Goal: Task Accomplishment & Management: Manage account settings

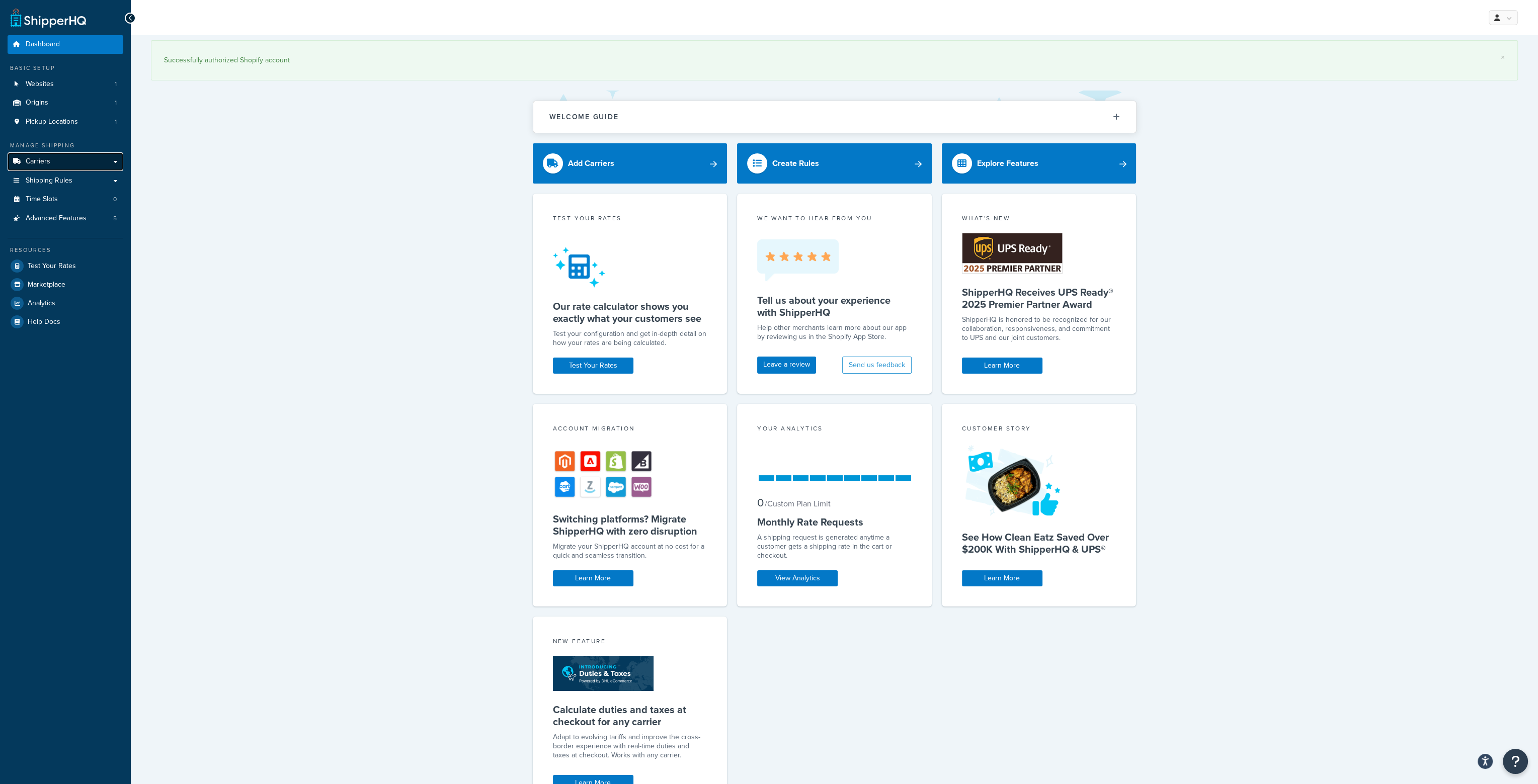
click at [41, 163] on span "Carriers" at bounding box center [38, 161] width 25 height 8
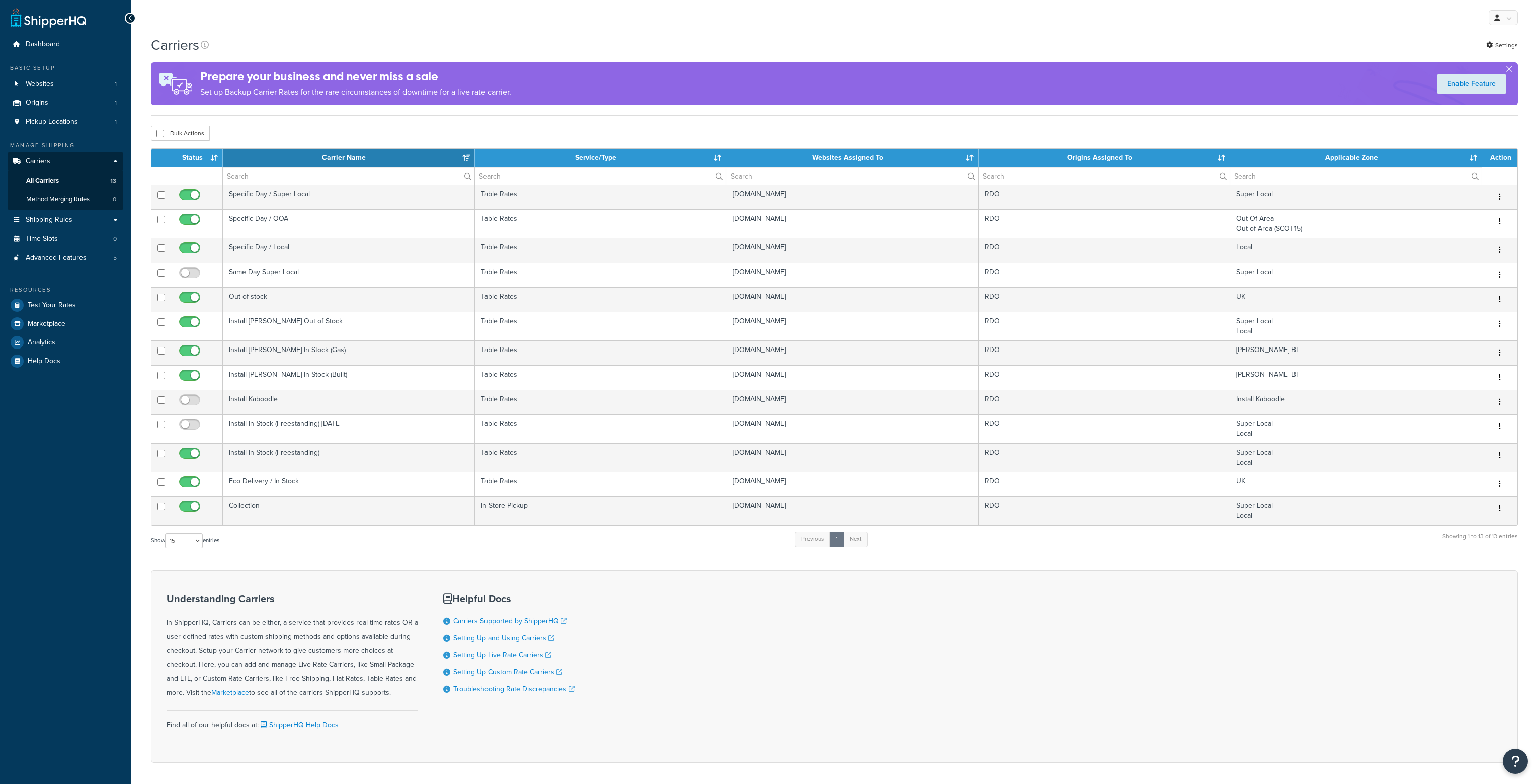
select select "15"
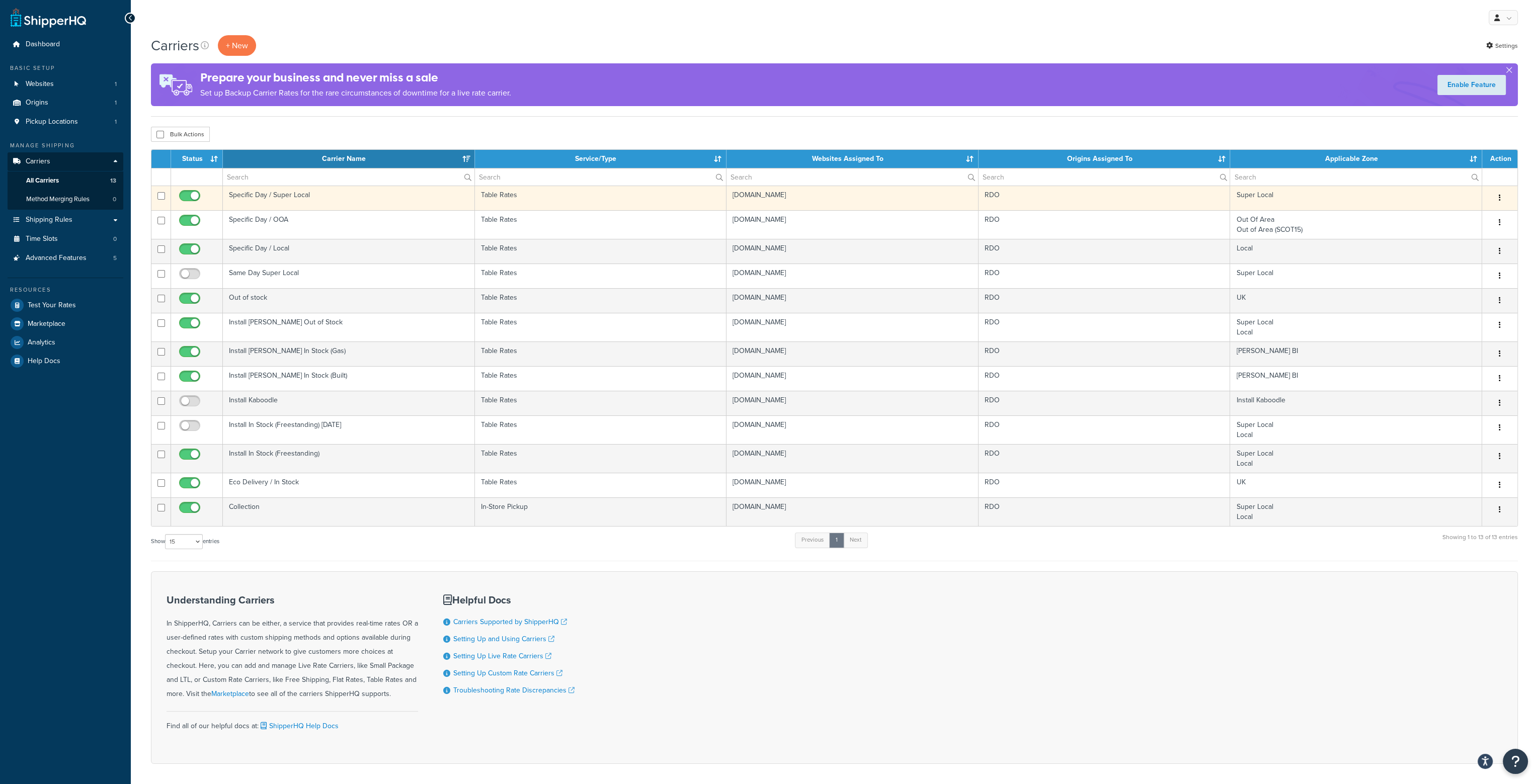
click at [283, 197] on td "Specific Day / Super Local" at bounding box center [349, 197] width 252 height 25
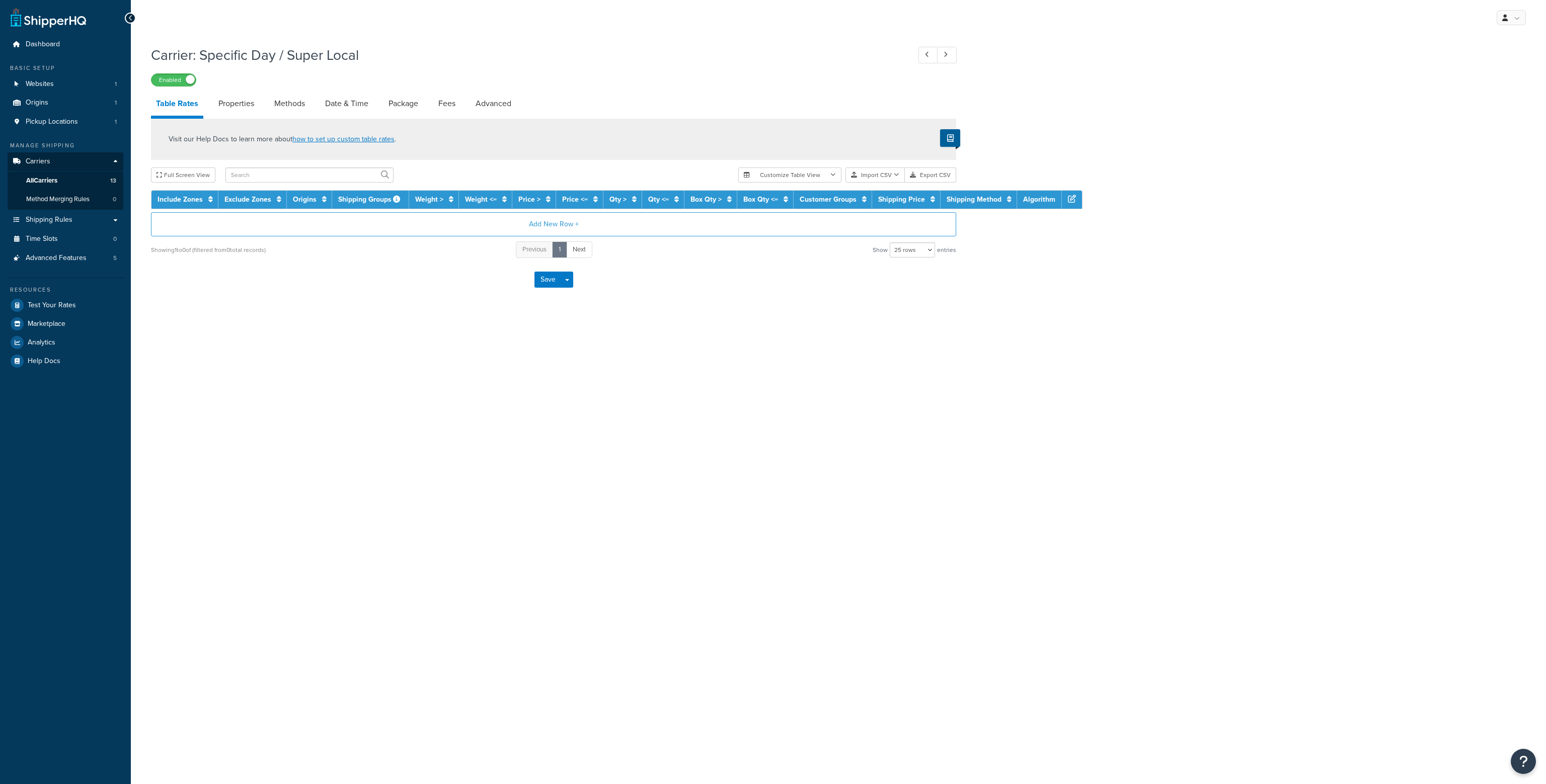
select select "25"
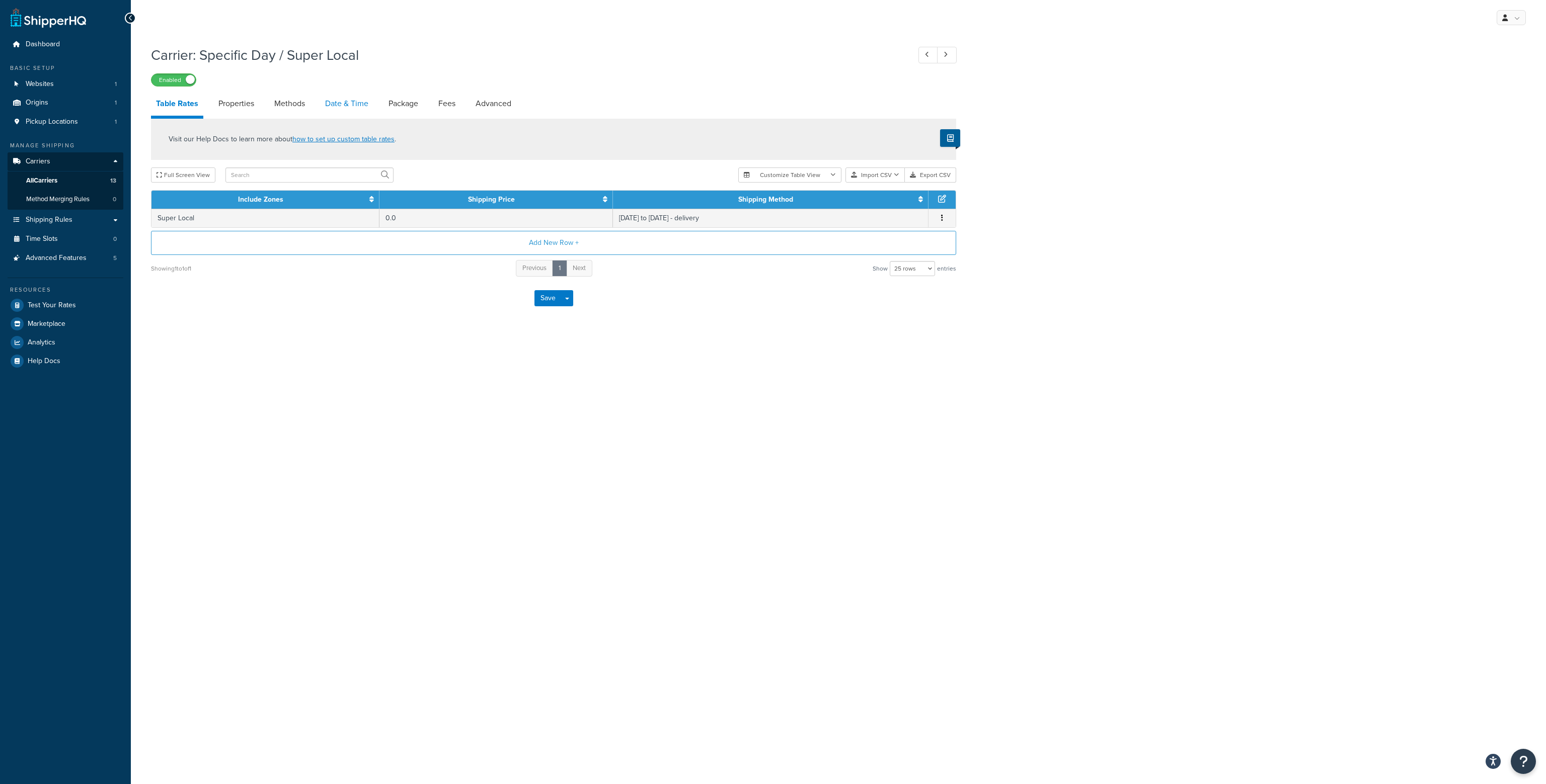
click at [331, 104] on link "Date & Time" at bounding box center [346, 104] width 53 height 24
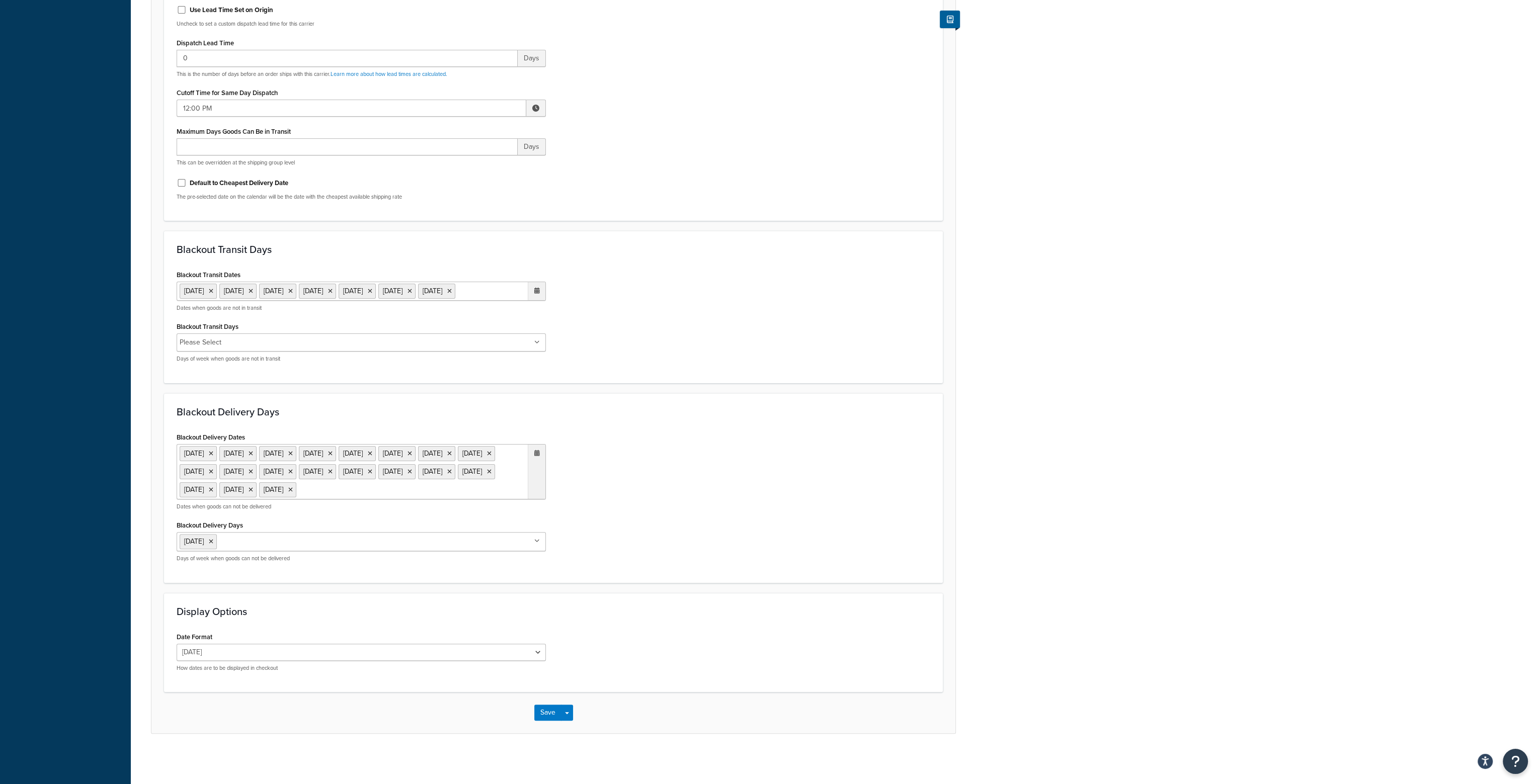
scroll to position [482, 0]
click at [281, 282] on ul "[DATE] [DATE] [DATE] [DATE] [DATE] [DATE] [DATE]" at bounding box center [361, 292] width 369 height 19
click at [535, 304] on span "›" at bounding box center [535, 311] width 16 height 14
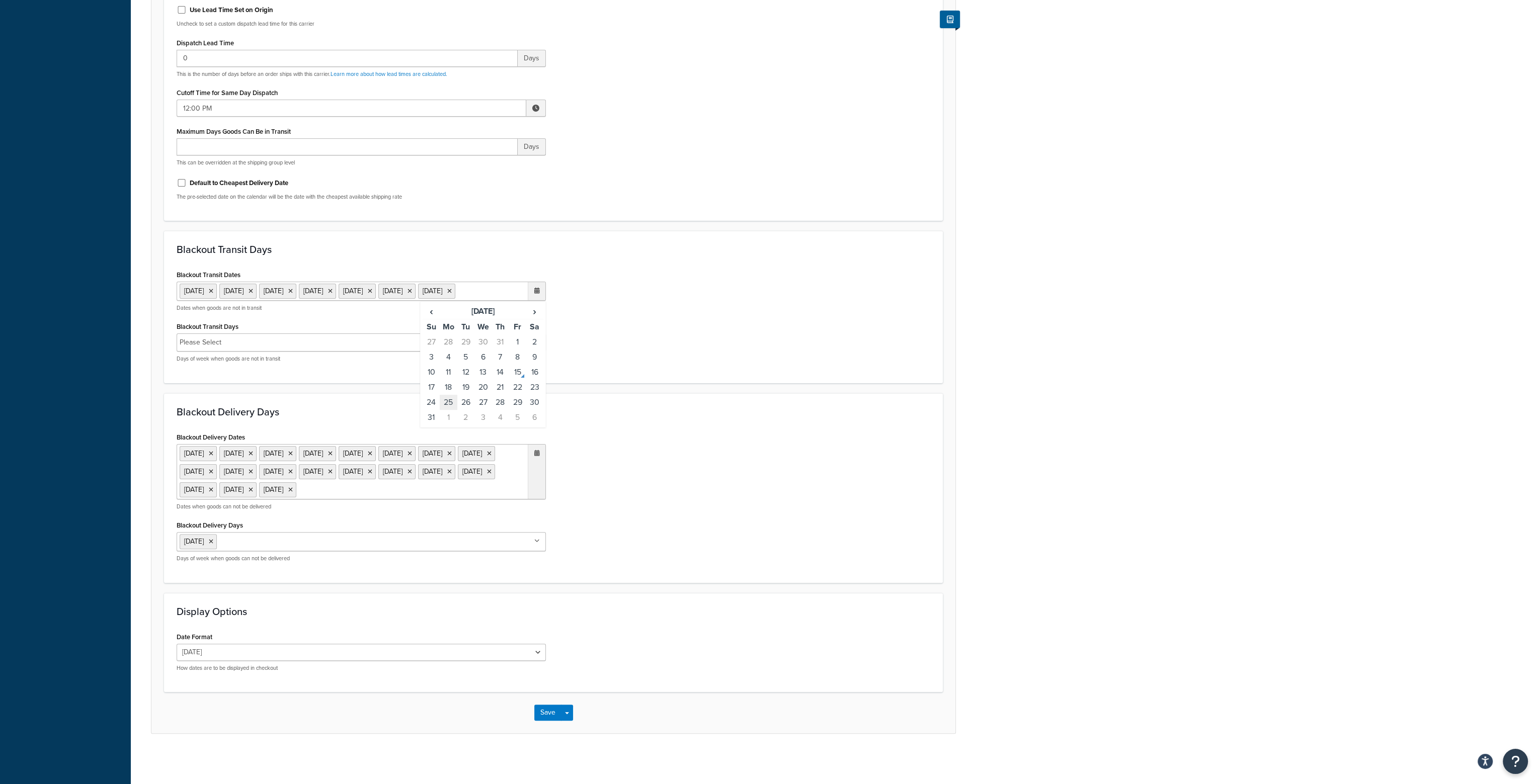
click at [443, 395] on td "25" at bounding box center [448, 402] width 17 height 15
click at [364, 491] on ul "6 Jan 2025 26 Feb 2025 3 Mar 2025 16 Mar 2025 21 Mar 2025 18 Apr 2025 19 Apr 20…" at bounding box center [361, 471] width 369 height 55
click at [450, 600] on td "25" at bounding box center [448, 600] width 17 height 15
click at [548, 715] on button "Save" at bounding box center [548, 713] width 27 height 16
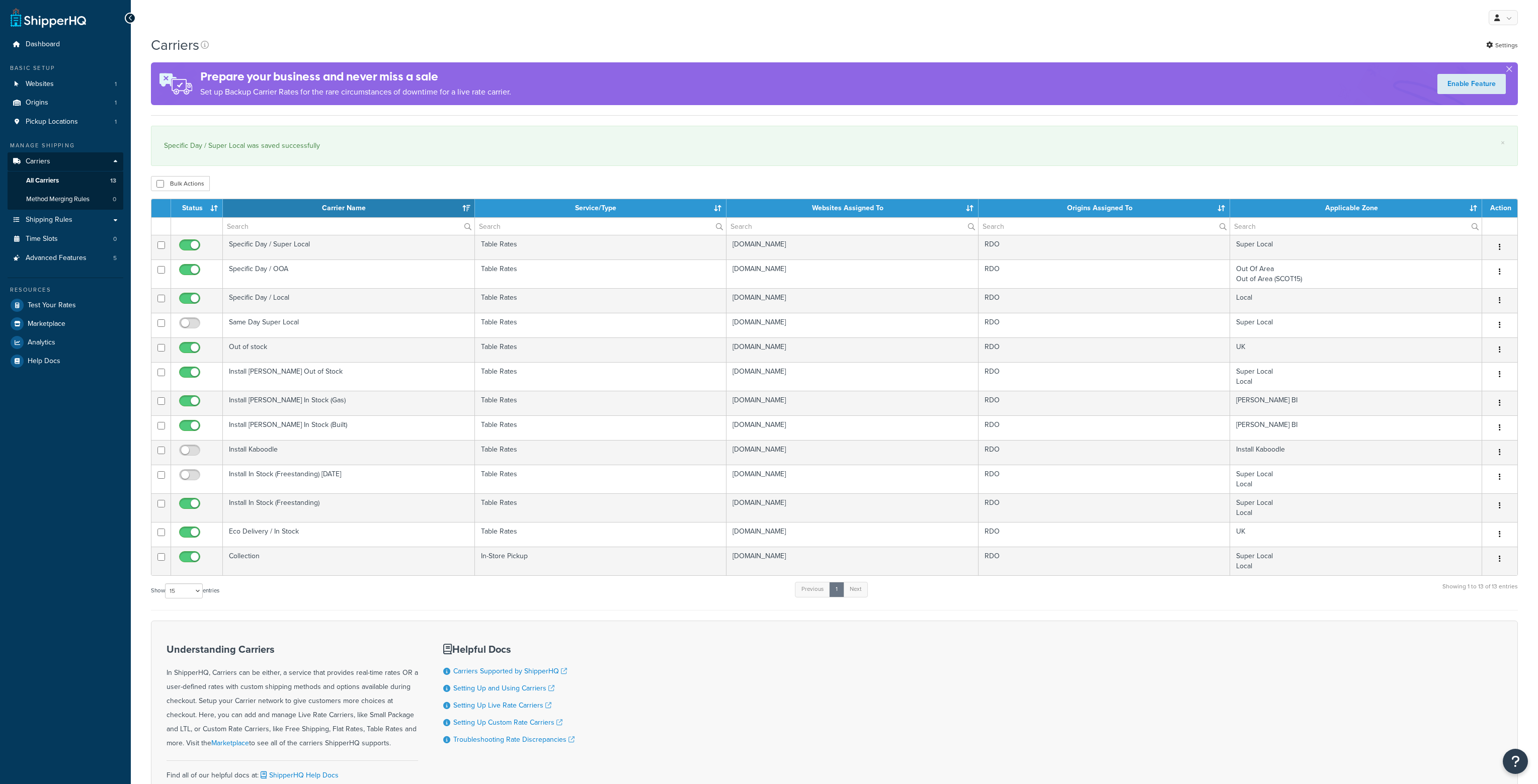
select select "15"
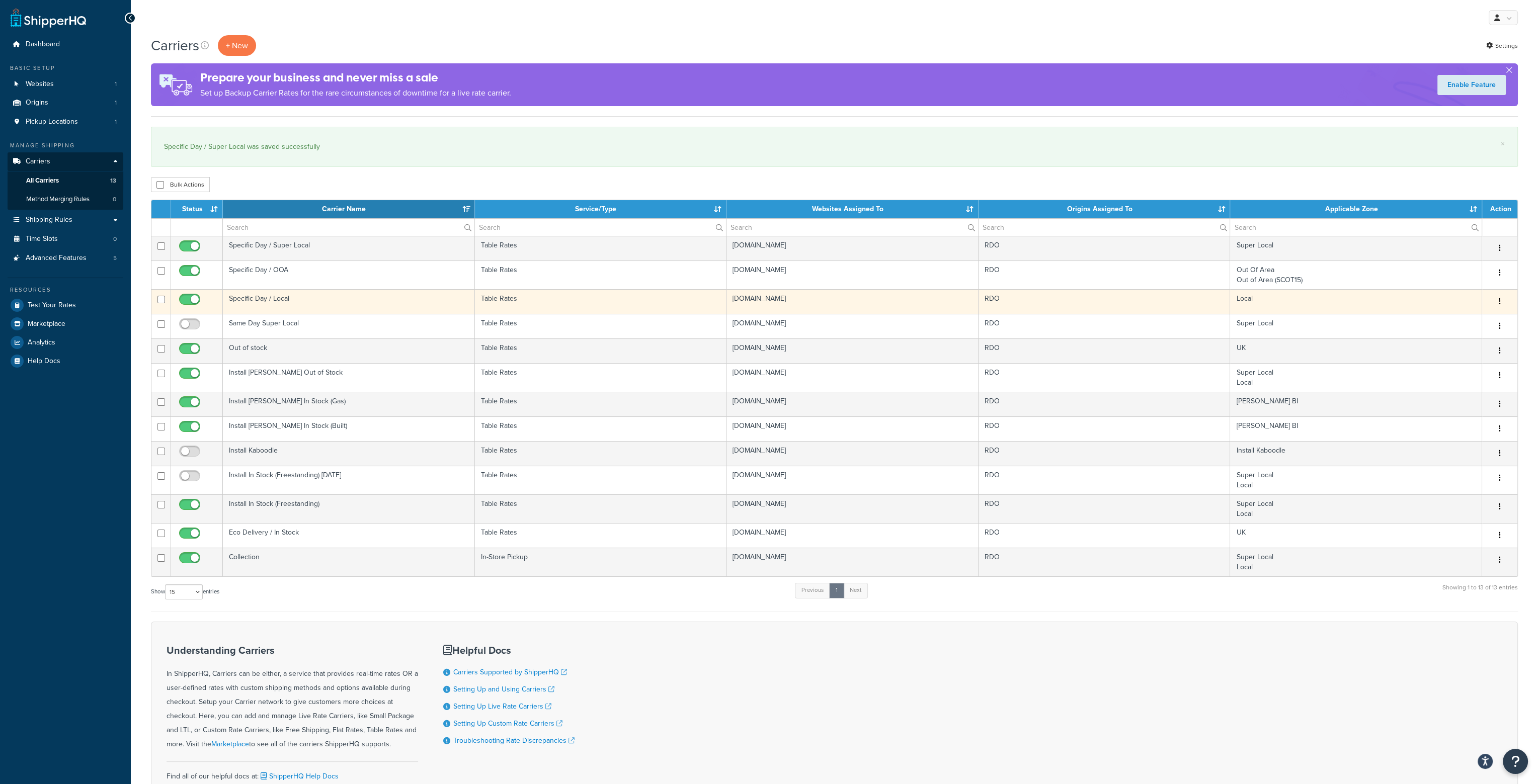
click at [272, 300] on td "Specific Day / Local" at bounding box center [349, 301] width 252 height 25
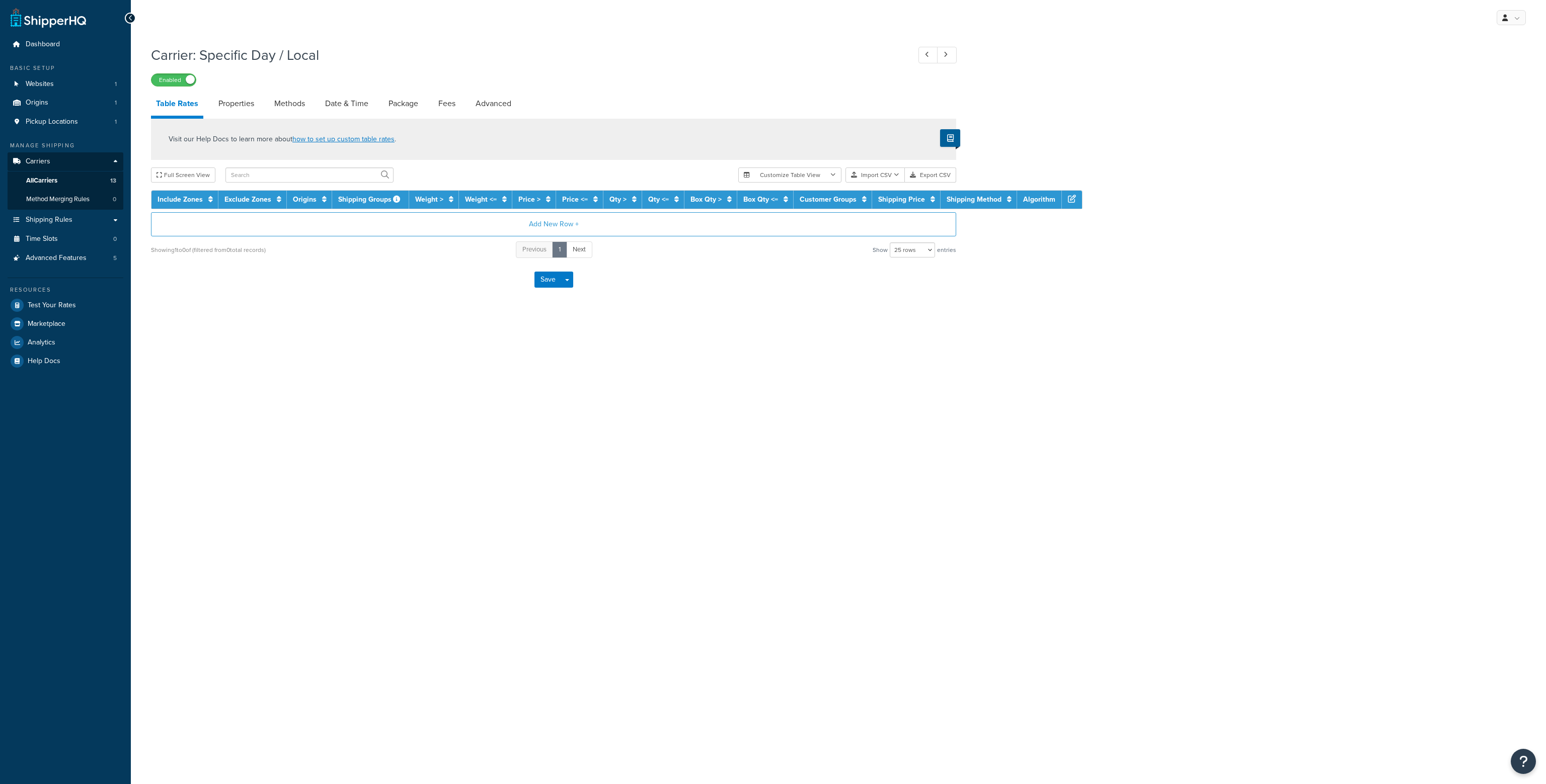
select select "25"
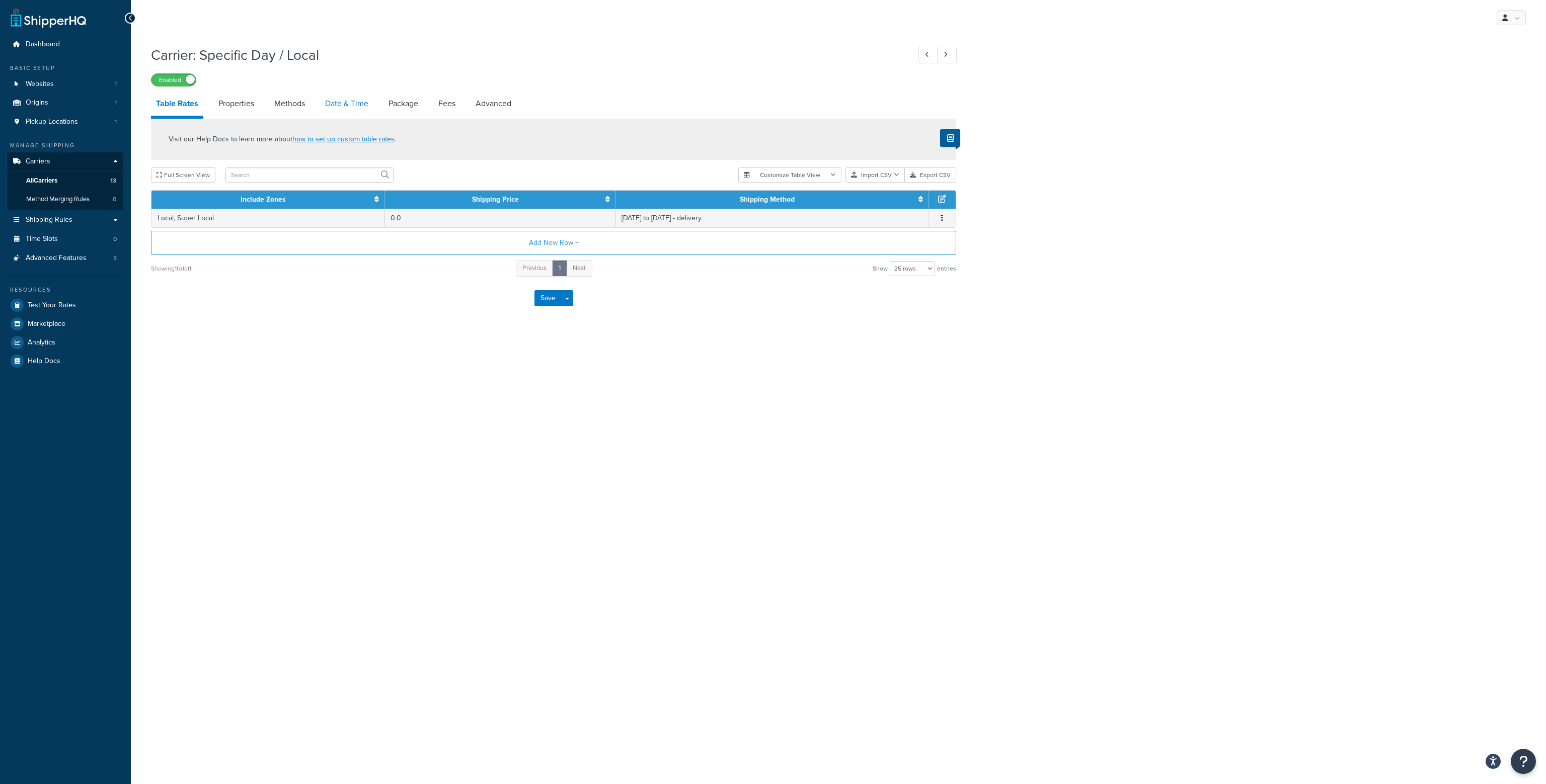
click at [340, 104] on link "Date & Time" at bounding box center [346, 104] width 53 height 24
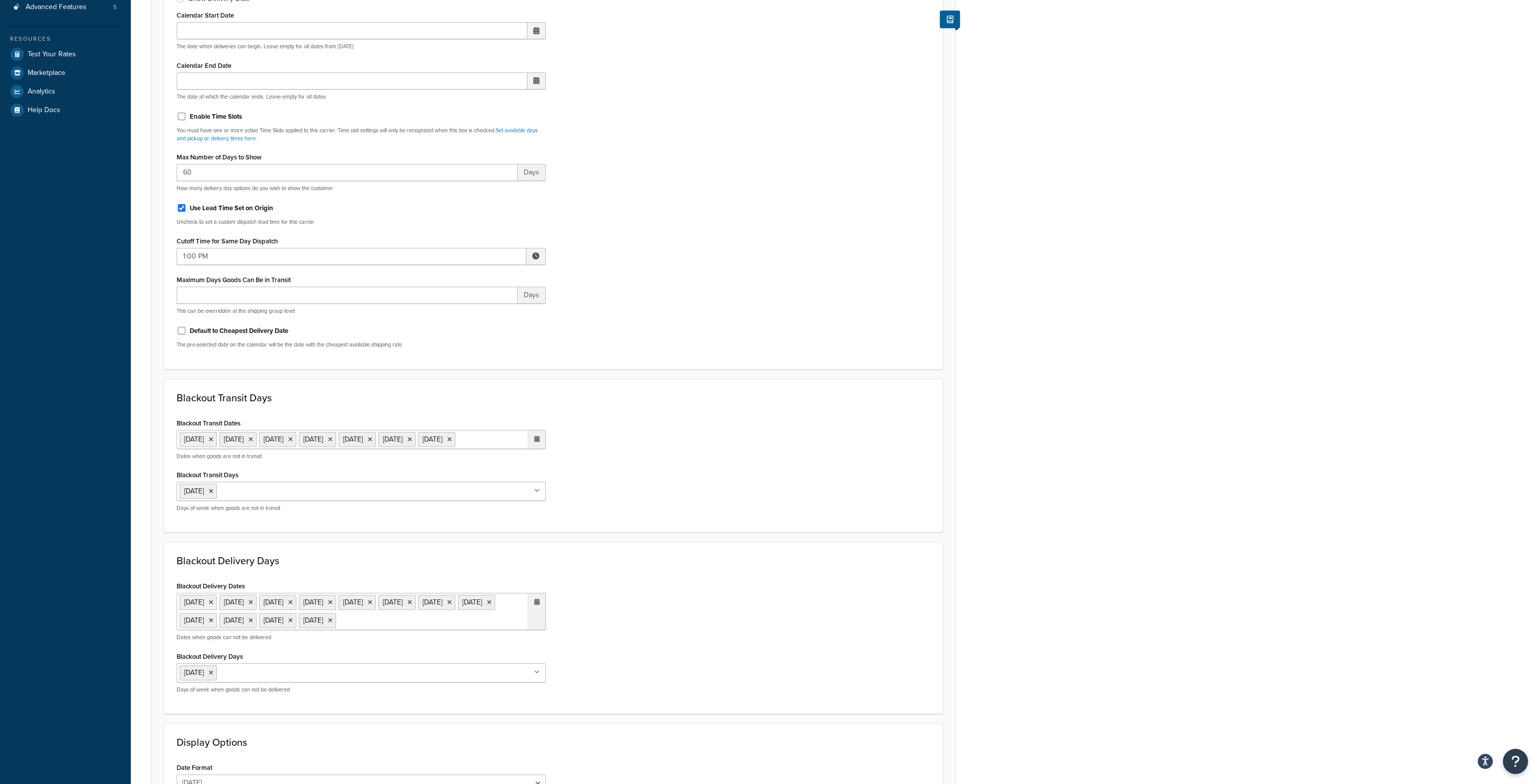
scroll to position [251, 0]
click at [306, 449] on ul "25 Dec 2024 26 Dec 2024 1 Jan 2025 18 Apr 2025 21 Apr 2025 5 May 2025 26 May 20…" at bounding box center [361, 439] width 369 height 19
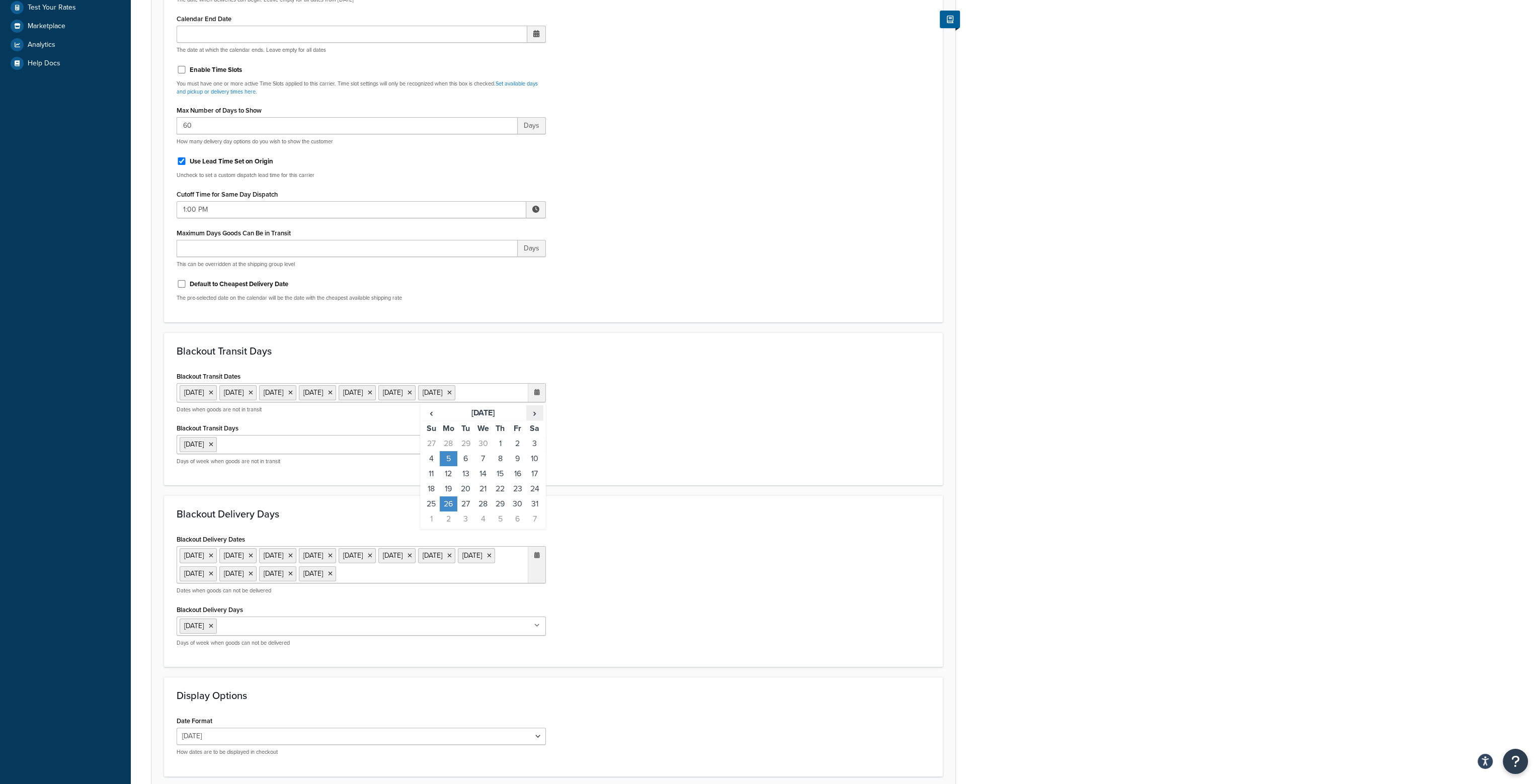
click at [535, 420] on span "›" at bounding box center [535, 413] width 16 height 14
click at [537, 416] on span "›" at bounding box center [535, 409] width 16 height 14
click at [536, 416] on span "›" at bounding box center [535, 409] width 16 height 14
click at [449, 508] on td "25" at bounding box center [448, 500] width 17 height 15
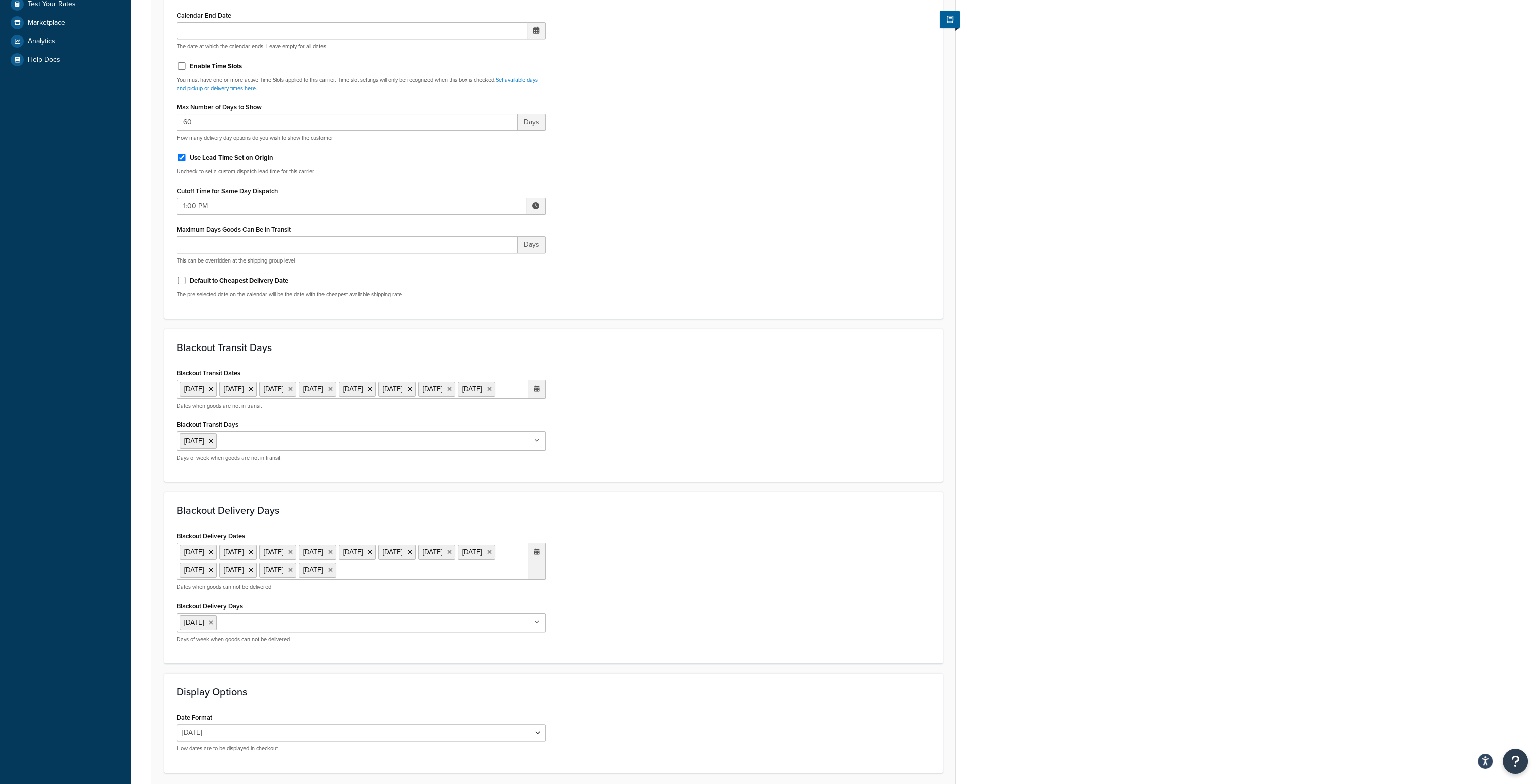
click at [341, 580] on ul "22 Apr 2025 5 May 2025 26 May 2025 9 Jun 2025 13 Jun 2025 29 Jun 2025 1 Jul 202…" at bounding box center [361, 561] width 369 height 37
click at [451, 689] on td "25" at bounding box center [448, 681] width 17 height 15
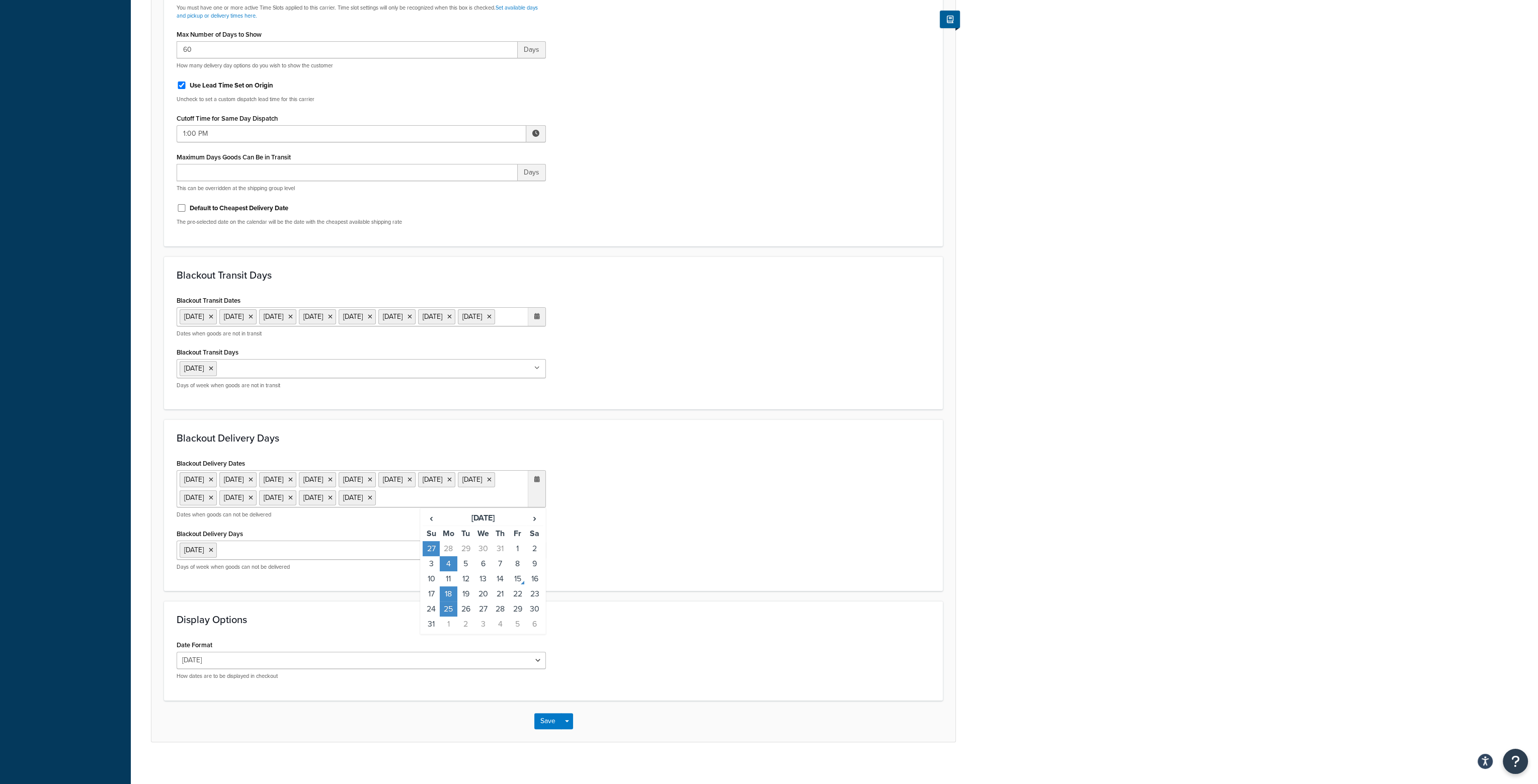
scroll to position [415, 0]
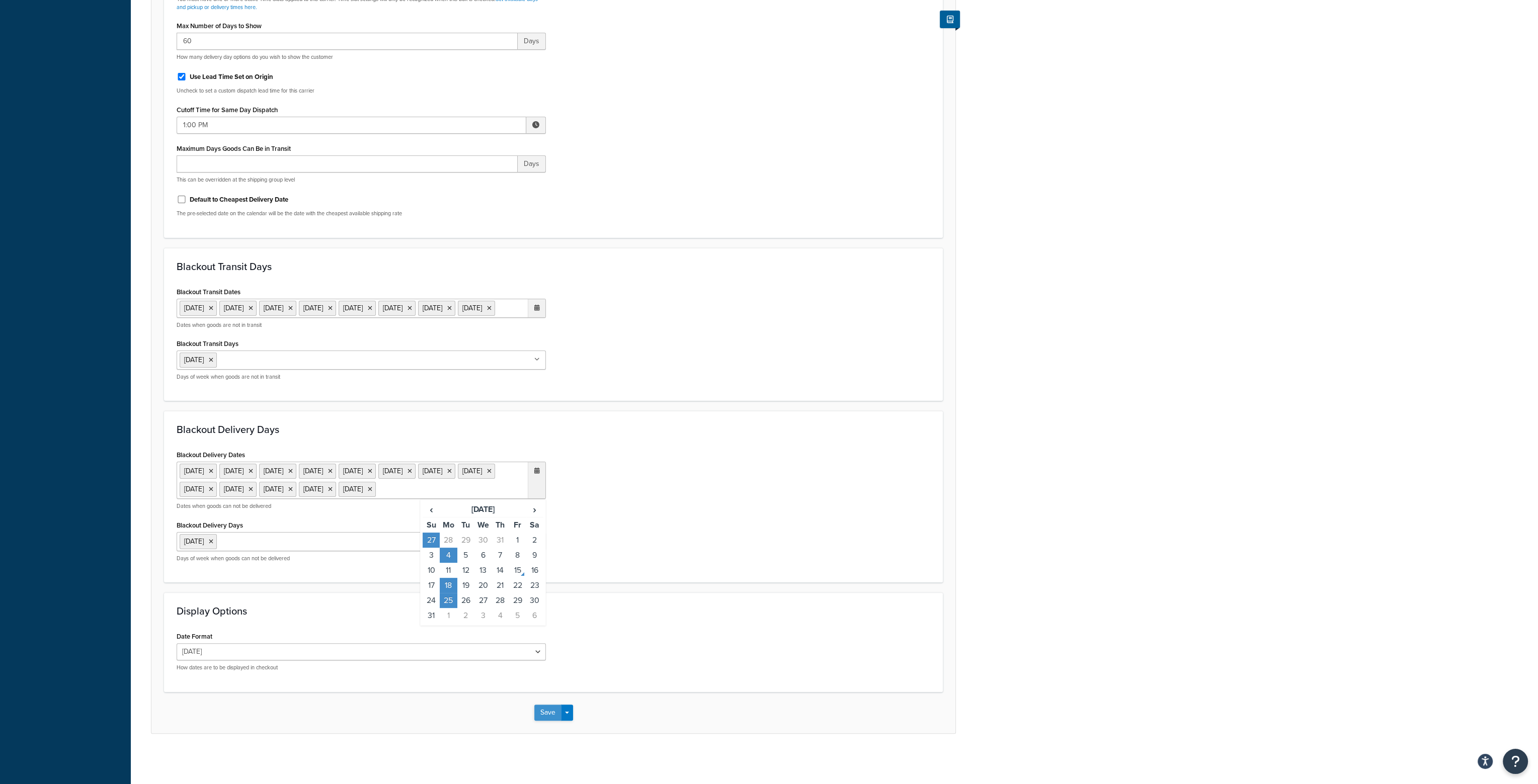
click at [553, 714] on button "Save" at bounding box center [548, 713] width 27 height 16
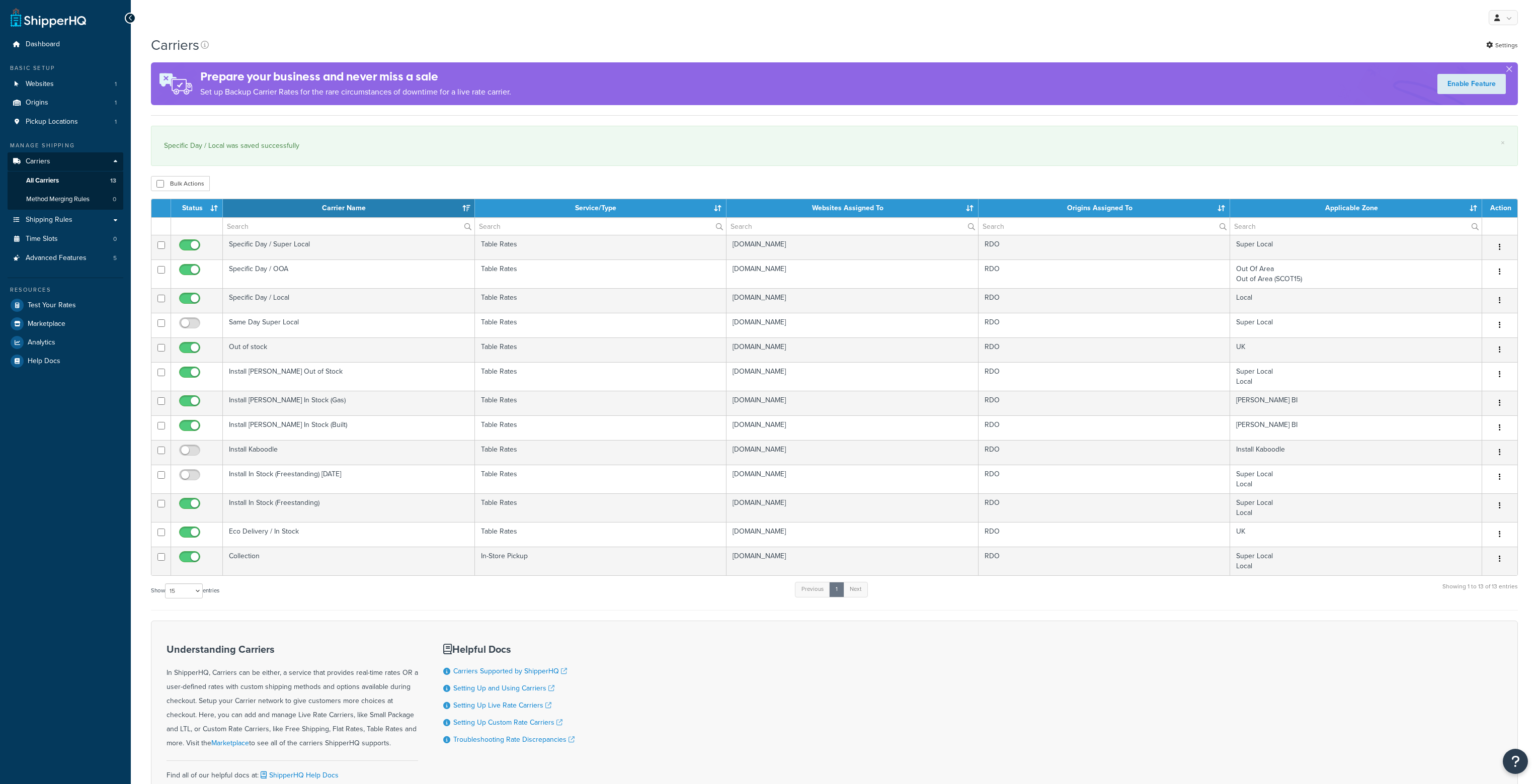
select select "15"
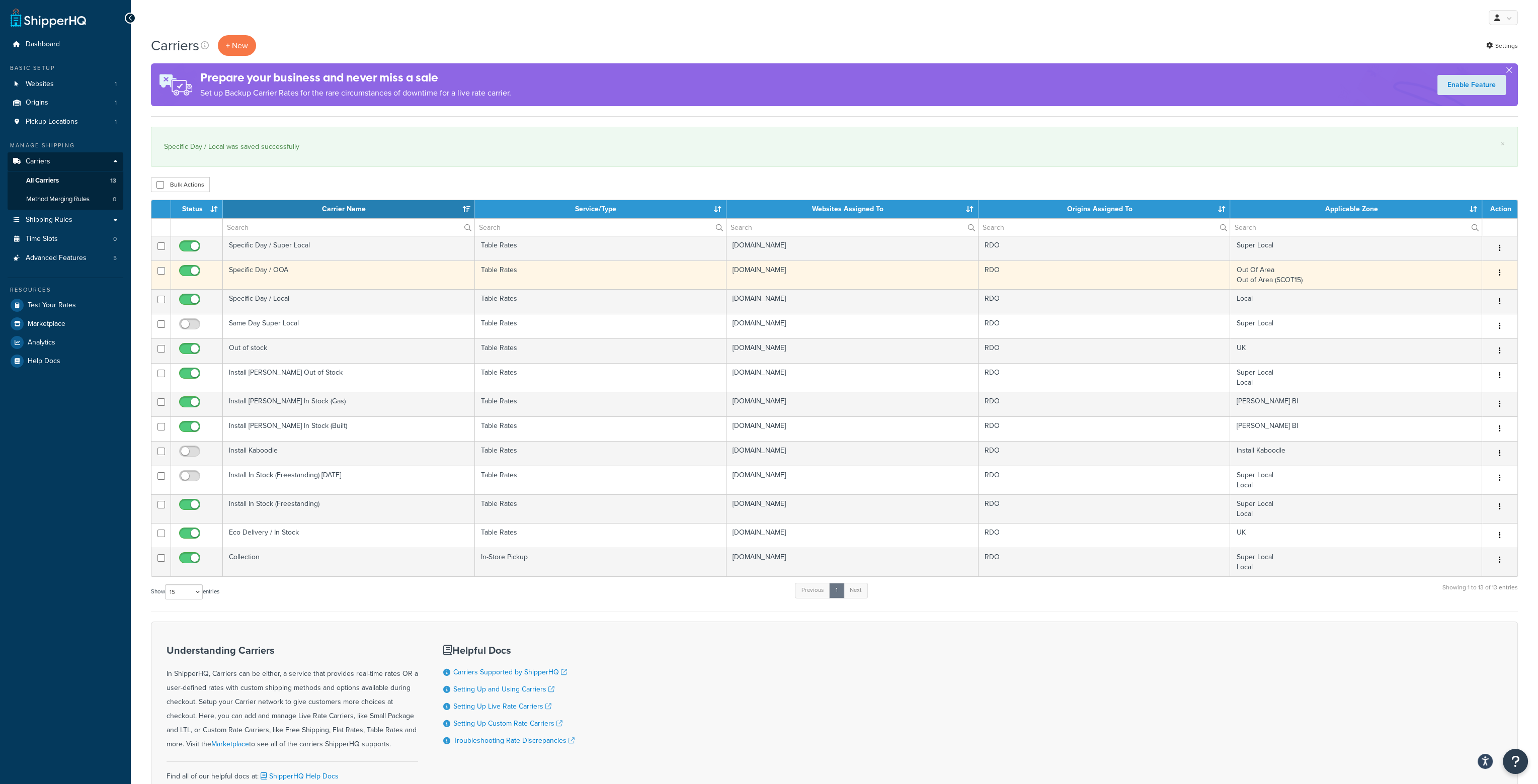
click at [269, 267] on td "Specific Day / OOA" at bounding box center [349, 275] width 252 height 29
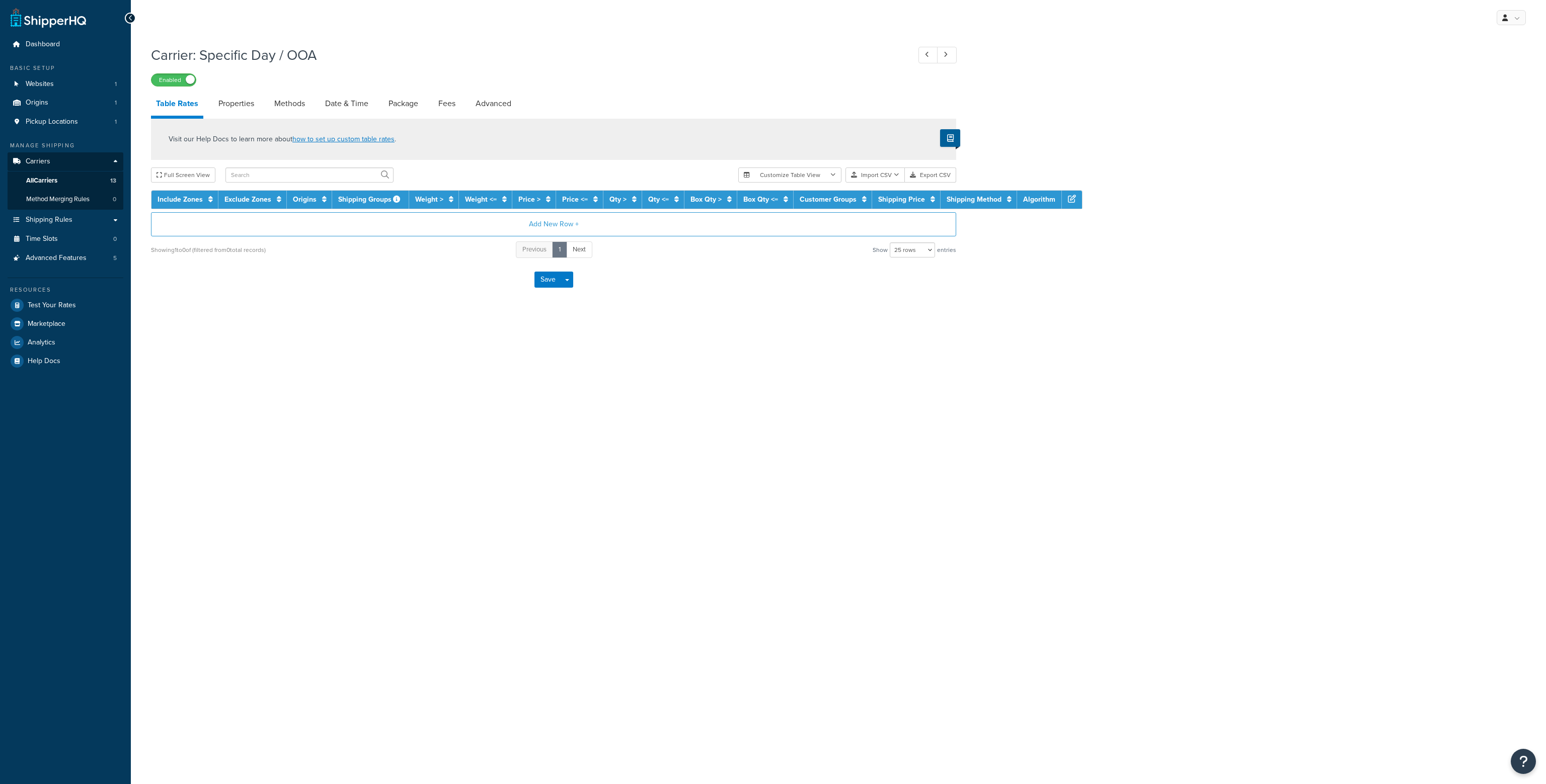
select select "25"
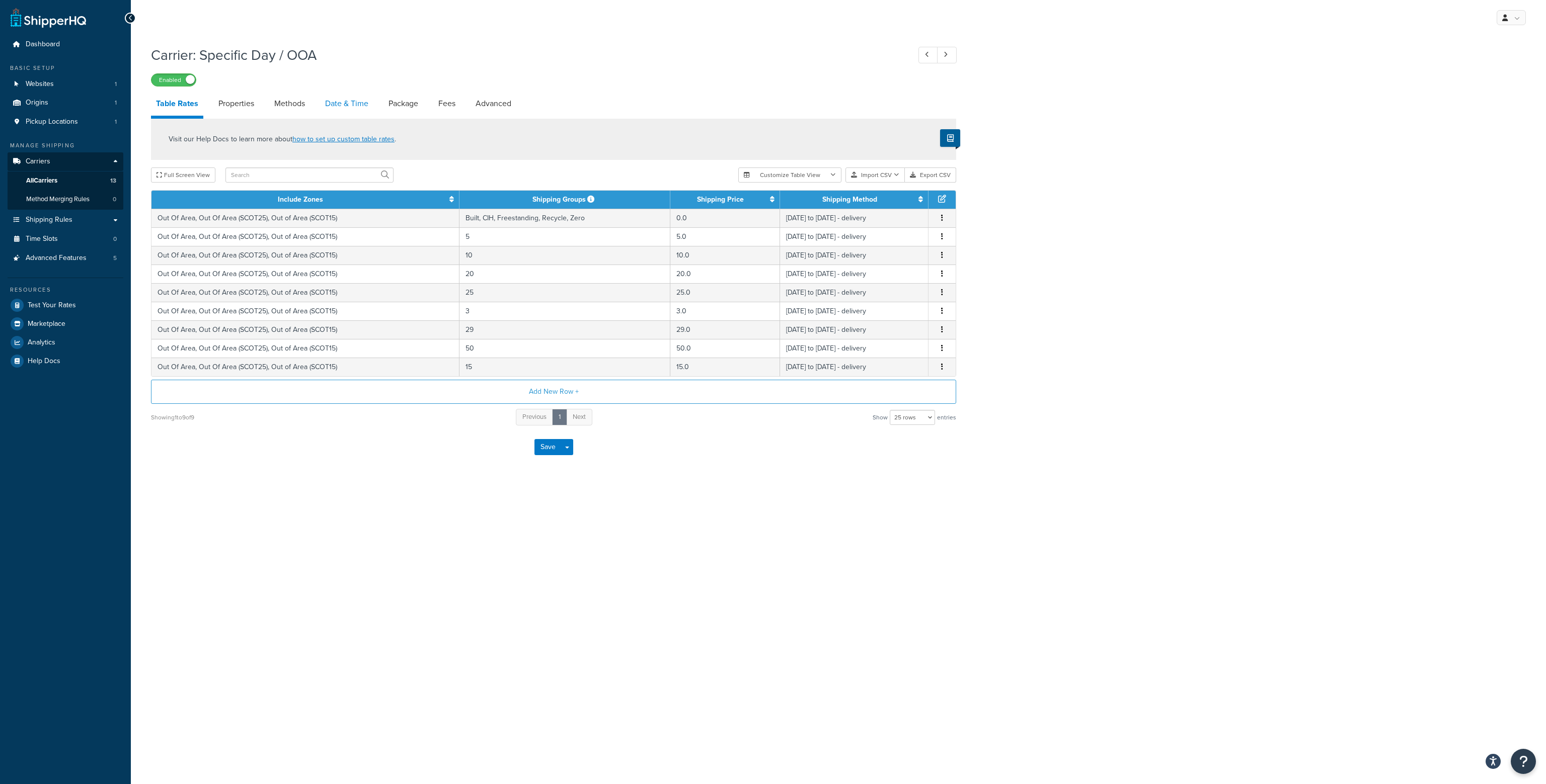
click at [325, 101] on link "Date & Time" at bounding box center [346, 104] width 53 height 24
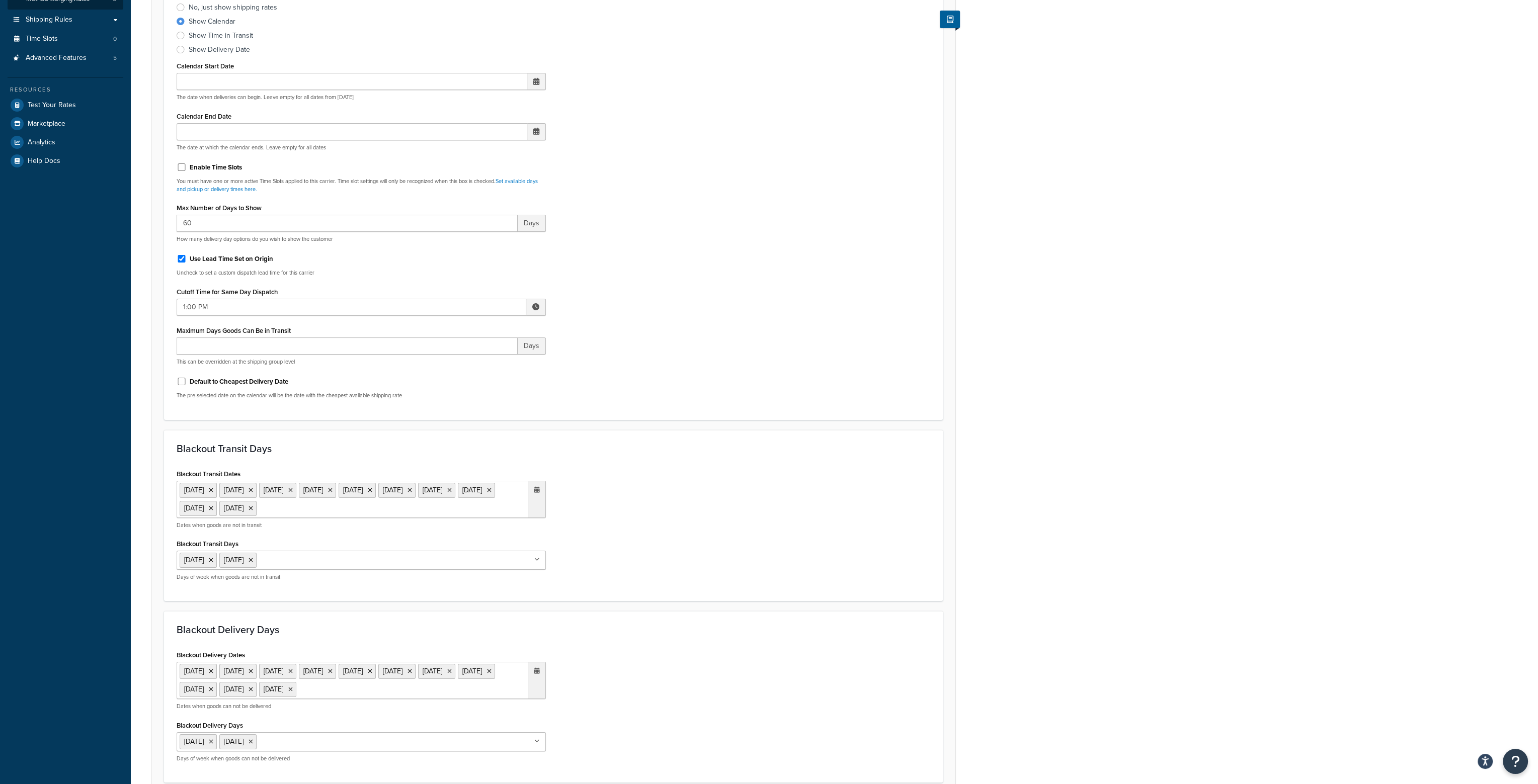
scroll to position [201, 0]
click at [430, 511] on ul "5 Dec 2024 25 Dec 2024 26 Dec 2024 1 Jan 2025 18 Apr 2025 21 Apr 2025 5 May 202…" at bounding box center [361, 499] width 369 height 37
click at [533, 528] on span "›" at bounding box center [535, 528] width 16 height 14
click at [535, 527] on span "›" at bounding box center [535, 528] width 16 height 14
click at [450, 618] on td "25" at bounding box center [448, 619] width 17 height 15
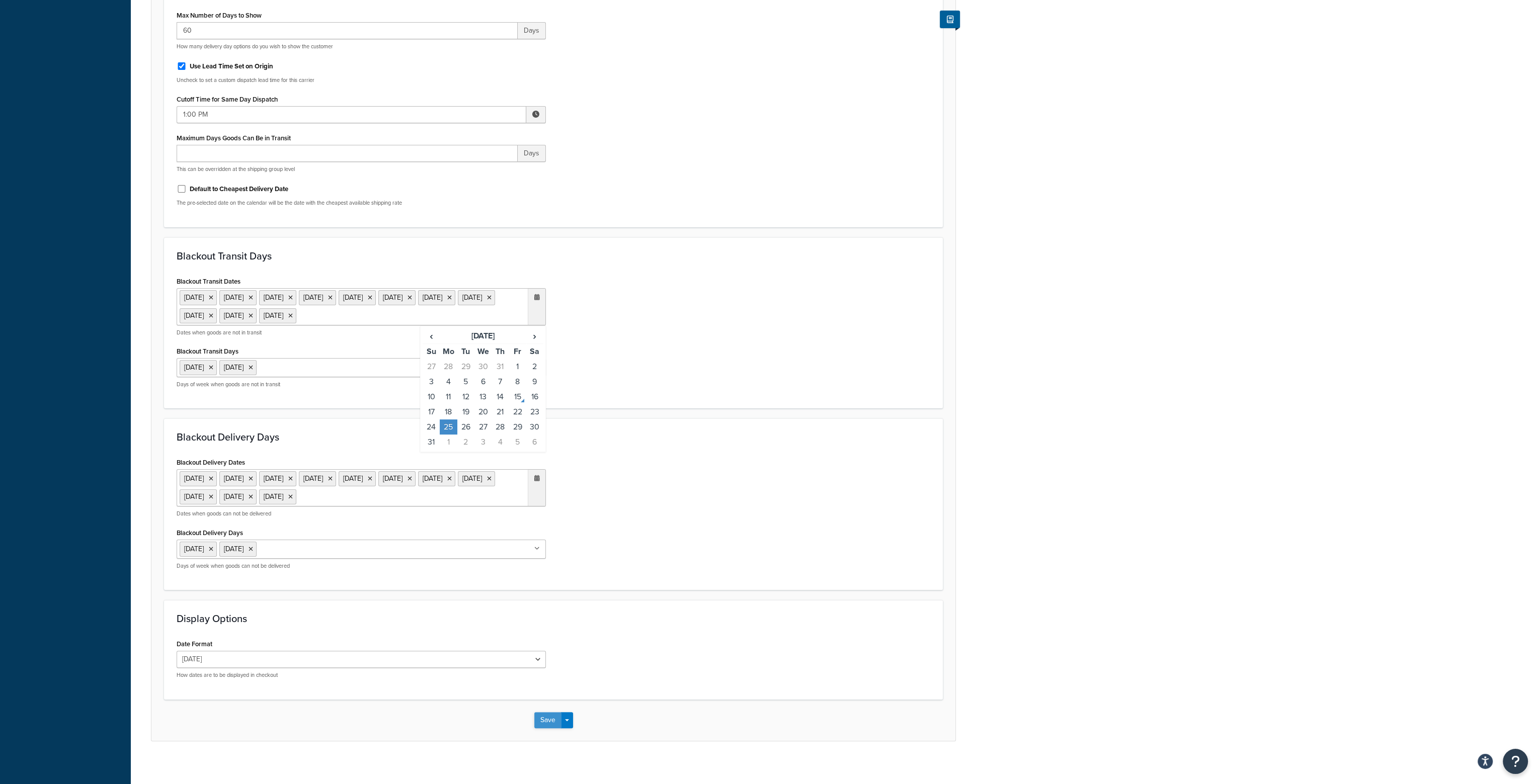
scroll to position [397, 0]
click at [546, 708] on button "Save" at bounding box center [548, 716] width 27 height 16
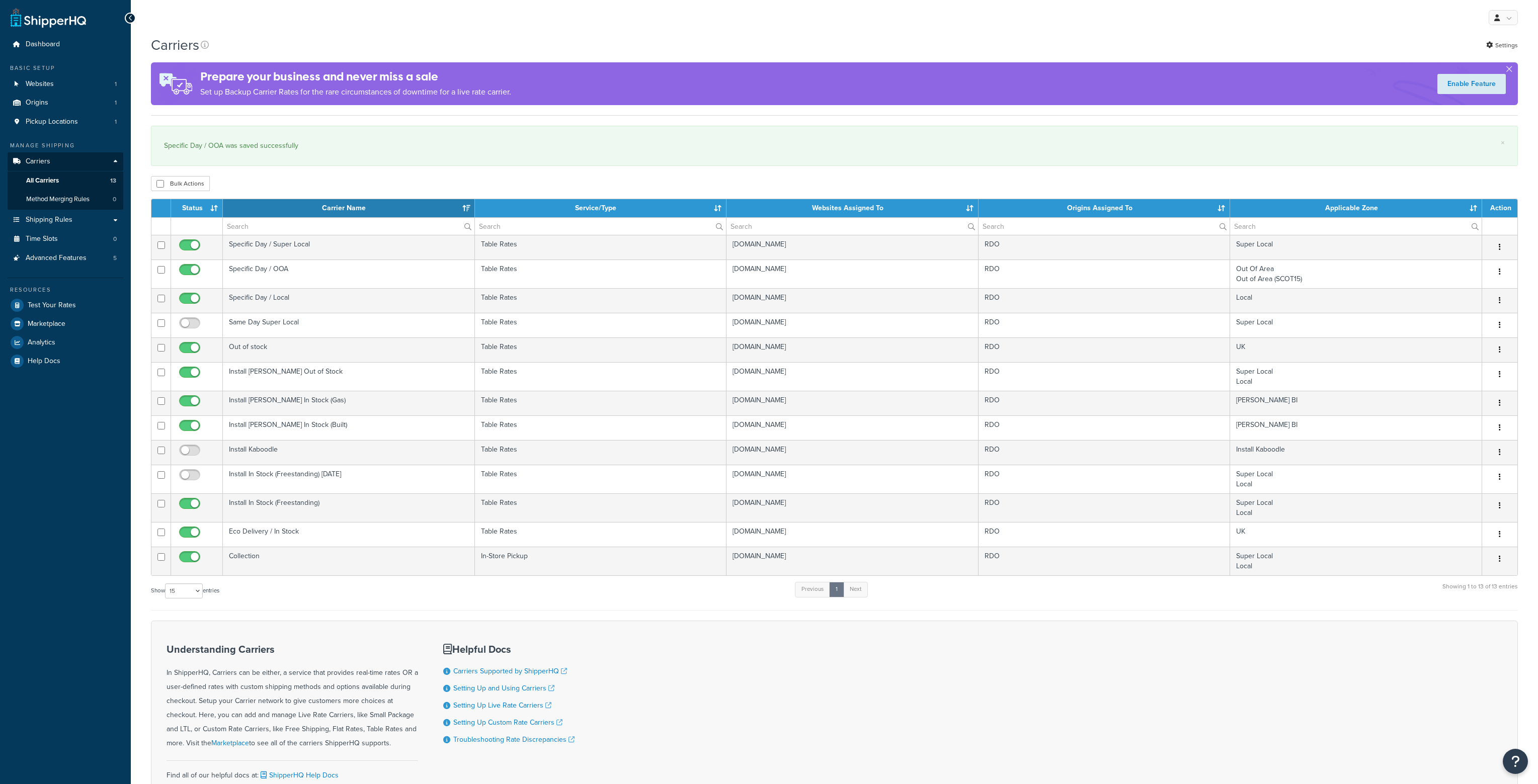
select select "15"
